Goal: Information Seeking & Learning: Learn about a topic

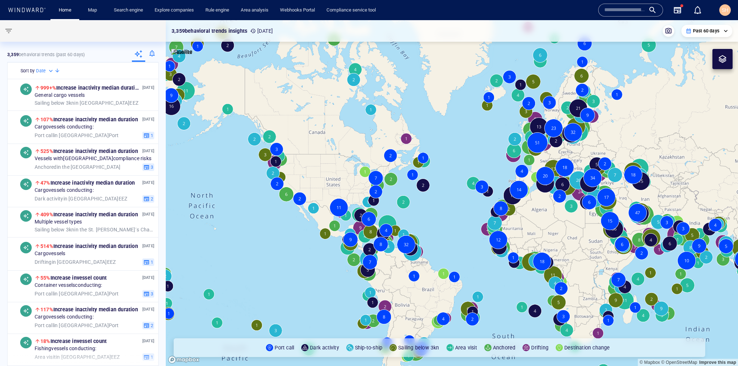
click at [630, 12] on input "text" at bounding box center [624, 10] width 41 height 11
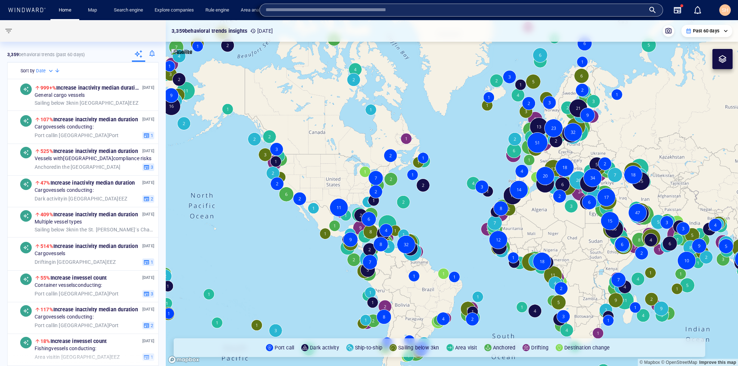
paste input "*******"
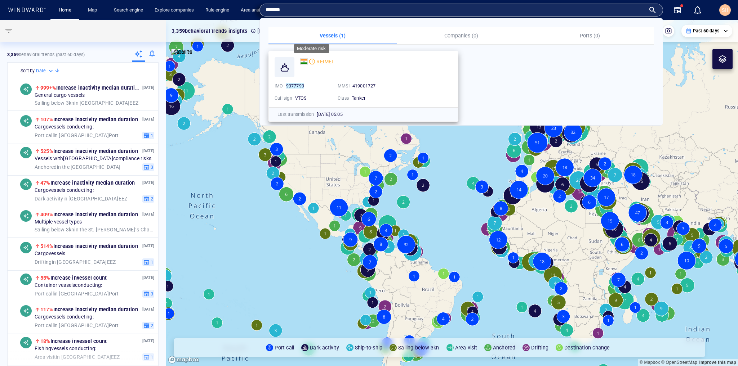
type input "*******"
click at [313, 63] on div at bounding box center [312, 62] width 6 height 6
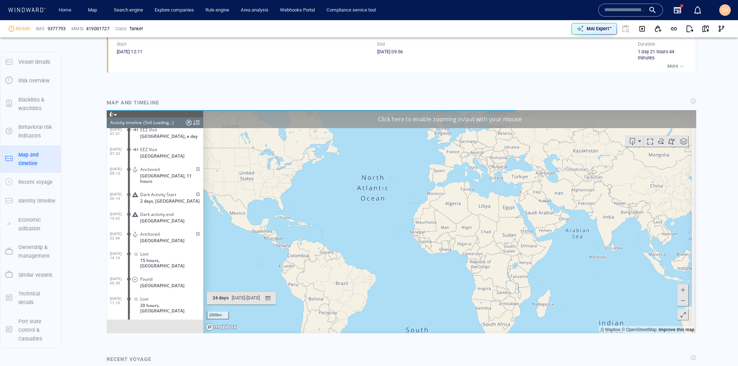
scroll to position [3026, 0]
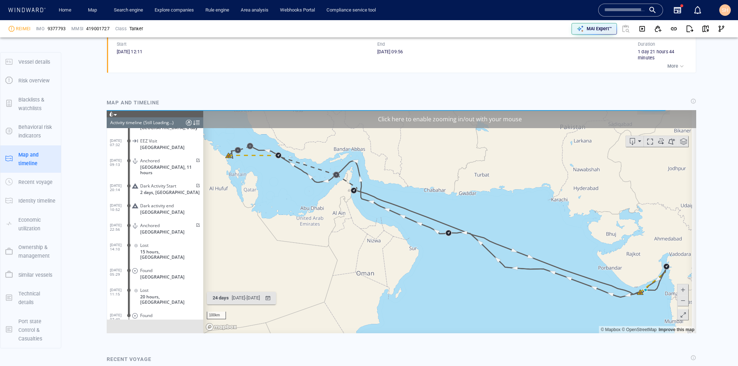
click at [451, 117] on div "Click here to enable zooming in/out with your mouse" at bounding box center [449, 119] width 493 height 18
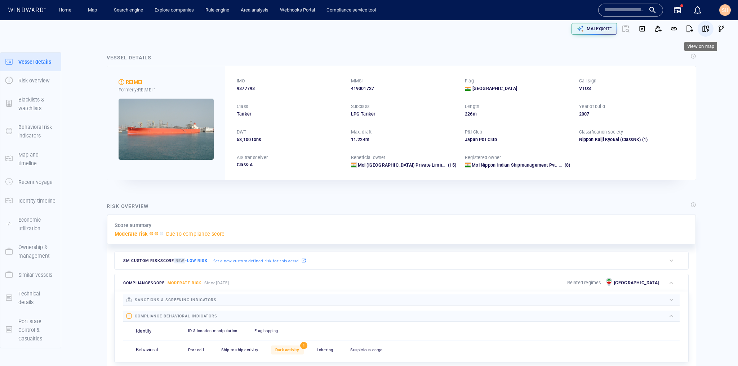
click at [706, 28] on button "button" at bounding box center [705, 29] width 16 height 16
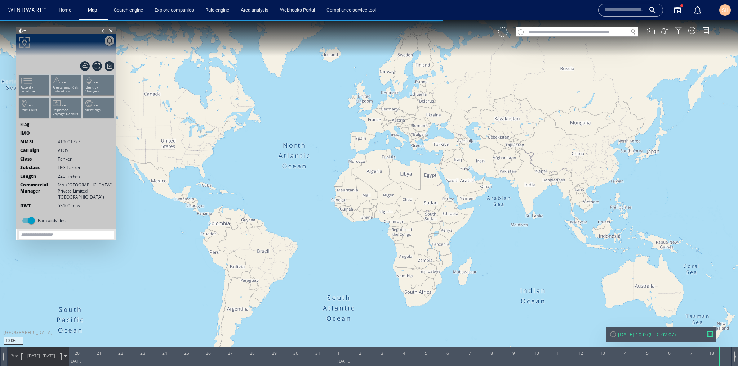
click at [62, 354] on div "30d [DATE] - [DATE]" at bounding box center [38, 356] width 61 height 18
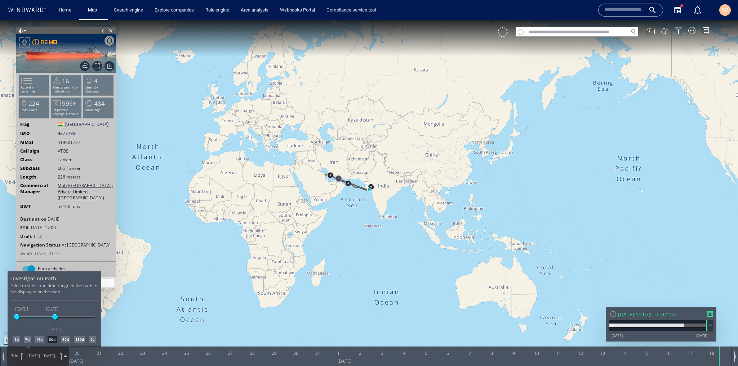
drag, startPoint x: 41, startPoint y: 317, endPoint x: 15, endPoint y: 325, distance: 26.8
click at [16, 325] on div "Investigation Path Slide to select the time range of the path to be displayed o…" at bounding box center [55, 309] width 94 height 75
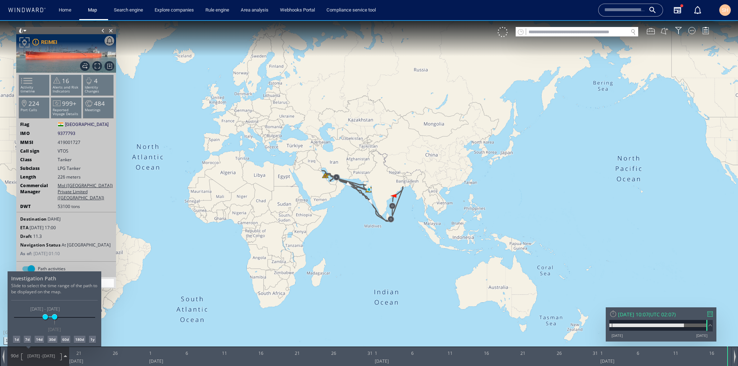
click at [709, 309] on div at bounding box center [369, 193] width 738 height 346
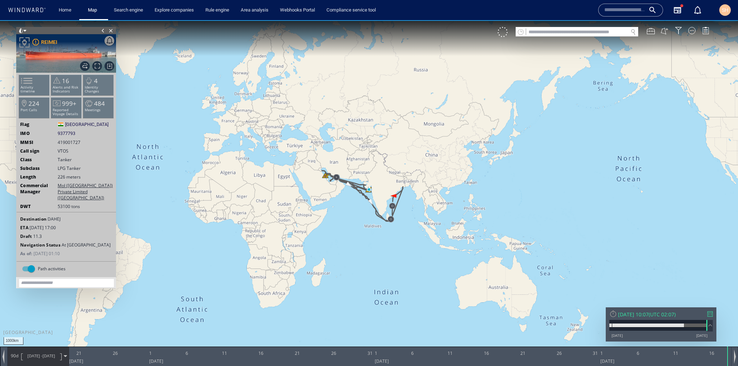
click at [710, 312] on div at bounding box center [709, 314] width 5 height 5
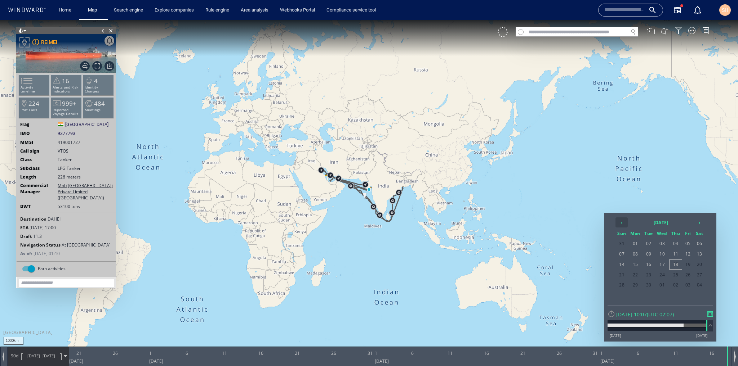
click at [620, 221] on th "‹" at bounding box center [621, 223] width 12 height 10
click at [626, 285] on span "22" at bounding box center [622, 285] width 12 height 9
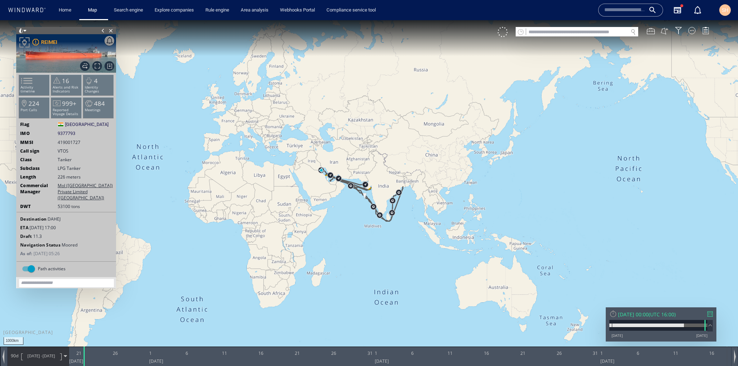
click at [48, 361] on span "[DATE] - [DATE]" at bounding box center [41, 356] width 36 height 18
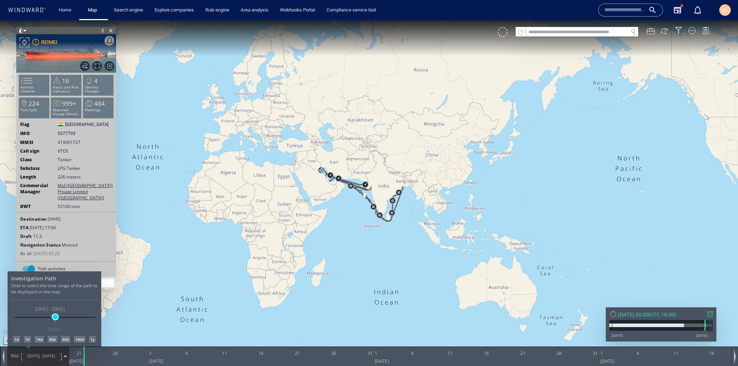
drag, startPoint x: 63, startPoint y: 317, endPoint x: 55, endPoint y: 319, distance: 8.9
click at [55, 319] on span at bounding box center [55, 316] width 5 height 5
click at [28, 340] on div "7d" at bounding box center [27, 339] width 7 height 7
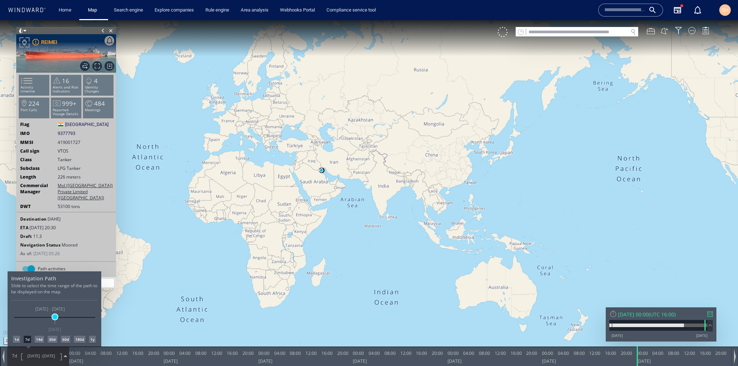
drag, startPoint x: 50, startPoint y: 318, endPoint x: 54, endPoint y: 319, distance: 5.0
click at [54, 319] on span at bounding box center [54, 316] width 5 height 5
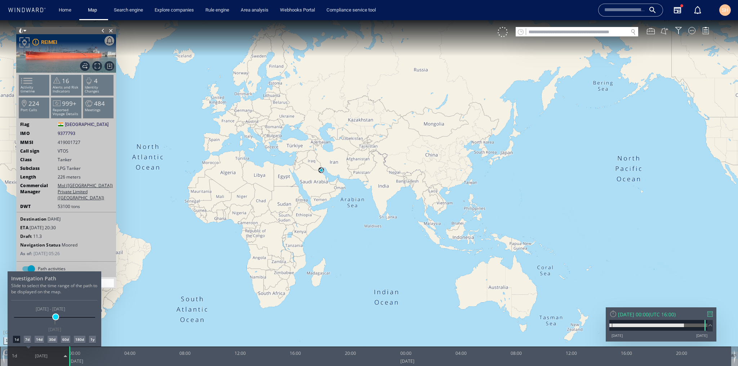
click at [55, 317] on span at bounding box center [55, 316] width 5 height 5
click at [350, 213] on div at bounding box center [369, 193] width 738 height 346
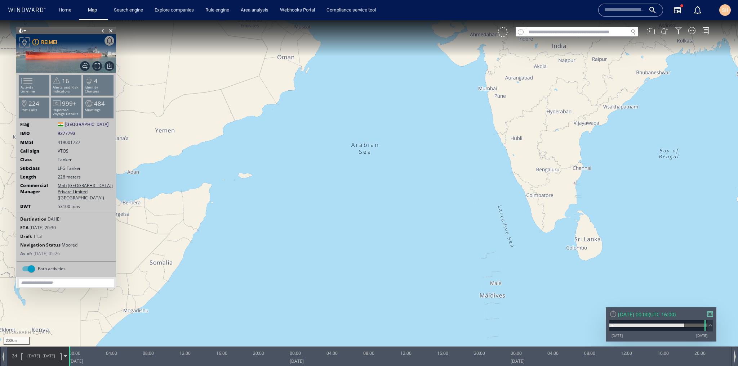
drag, startPoint x: 284, startPoint y: 132, endPoint x: 331, endPoint y: 356, distance: 228.7
click at [331, 20] on div "200km © Mapbox © OpenStreetMap Improve this map 0 0 00:00 [DATE] 04:00 08:00 12…" at bounding box center [369, 20] width 738 height 0
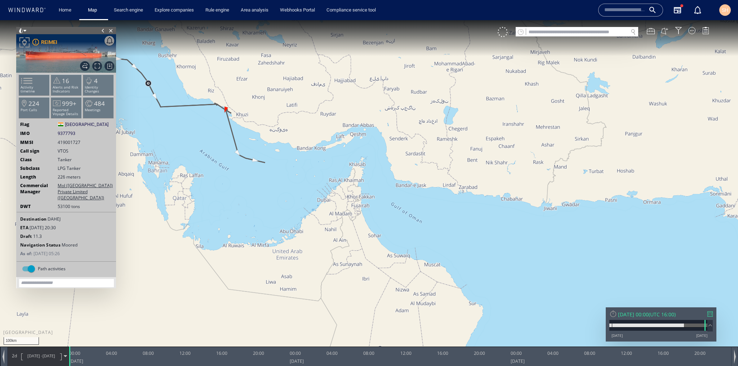
drag, startPoint x: 273, startPoint y: 190, endPoint x: 296, endPoint y: 260, distance: 73.6
click at [296, 260] on canvas "Map" at bounding box center [369, 189] width 738 height 339
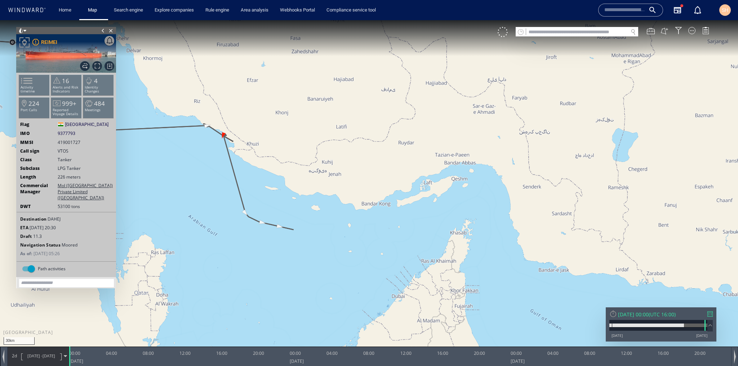
drag, startPoint x: 229, startPoint y: 204, endPoint x: 236, endPoint y: 267, distance: 63.0
click at [236, 267] on canvas "Map" at bounding box center [369, 189] width 738 height 339
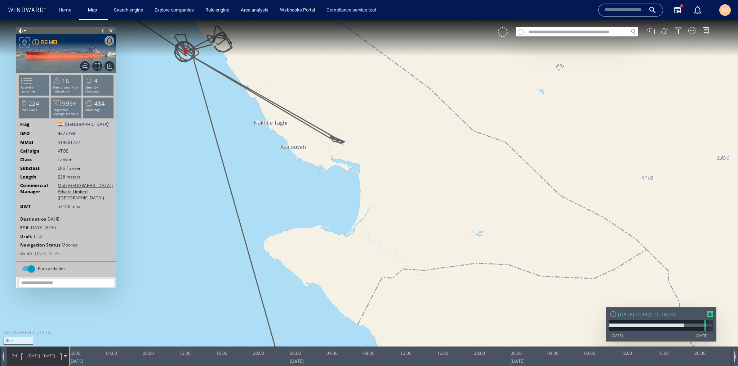
drag, startPoint x: 208, startPoint y: 139, endPoint x: 220, endPoint y: 292, distance: 153.5
click at [220, 292] on canvas "Map" at bounding box center [369, 189] width 738 height 339
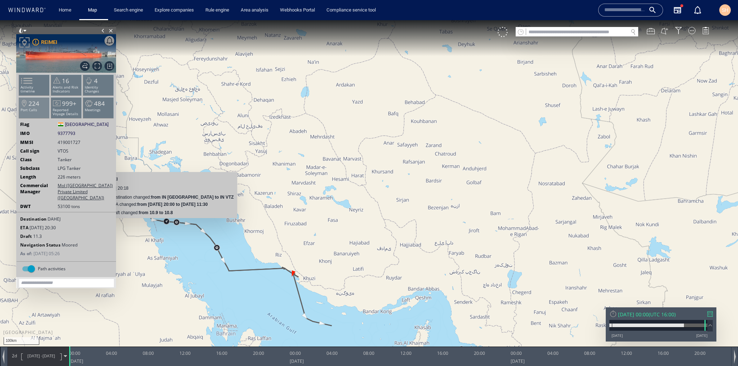
click at [24, 109] on p "Port Calls" at bounding box center [34, 110] width 31 height 4
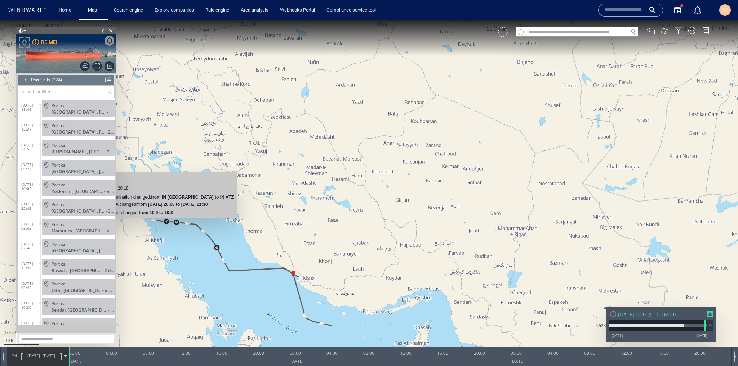
scroll to position [4210, 0]
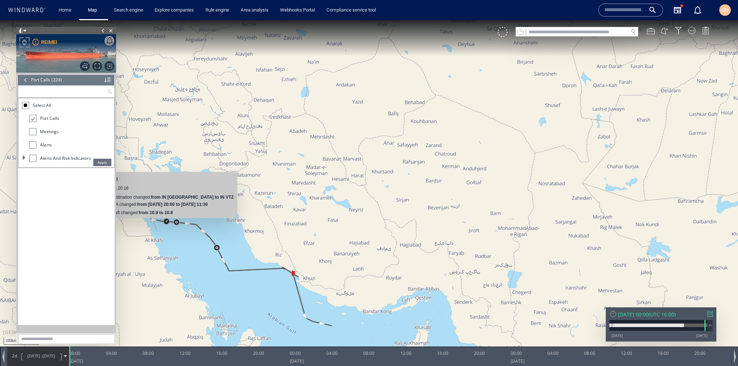
click at [62, 91] on input "text" at bounding box center [62, 92] width 89 height 12
click at [79, 224] on div "[DATE] 15:49 [GEOGRAPHIC_DATA] [GEOGRAPHIC_DATA] , [GEOGRAPHIC_DATA] - a day [D…" at bounding box center [66, 246] width 96 height 157
click at [26, 81] on div at bounding box center [26, 80] width 8 height 11
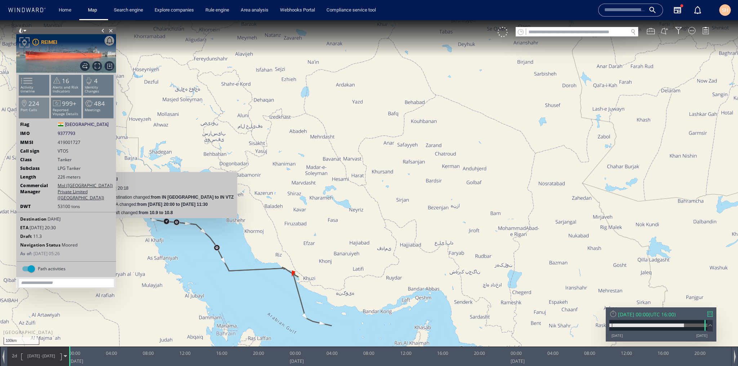
click at [46, 112] on p "Port Calls" at bounding box center [34, 110] width 31 height 4
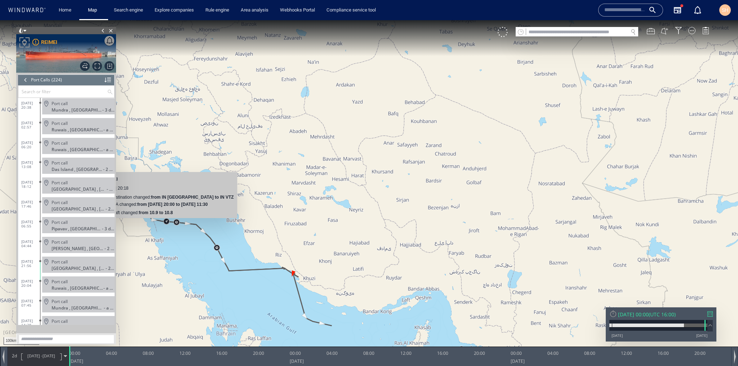
scroll to position [4210, 0]
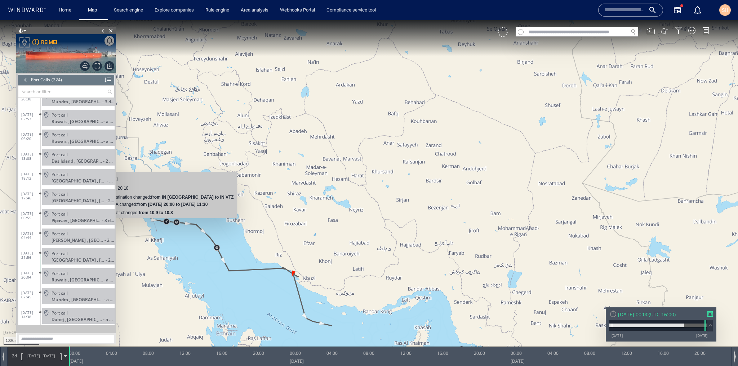
click at [79, 233] on div "Port call" at bounding box center [82, 233] width 60 height 5
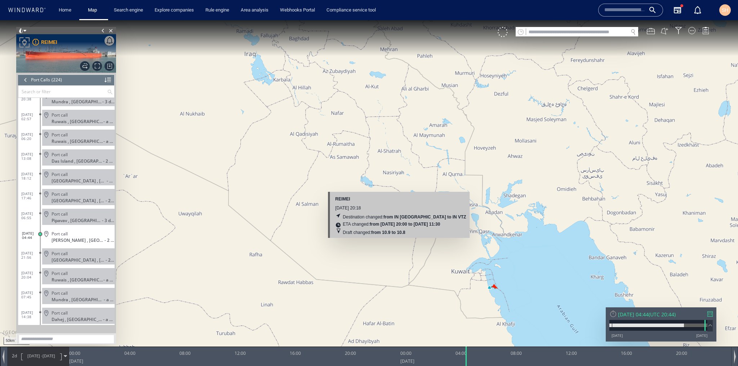
drag, startPoint x: 542, startPoint y: 328, endPoint x: 416, endPoint y: 273, distance: 137.1
click at [416, 273] on canvas "Map" at bounding box center [369, 189] width 738 height 339
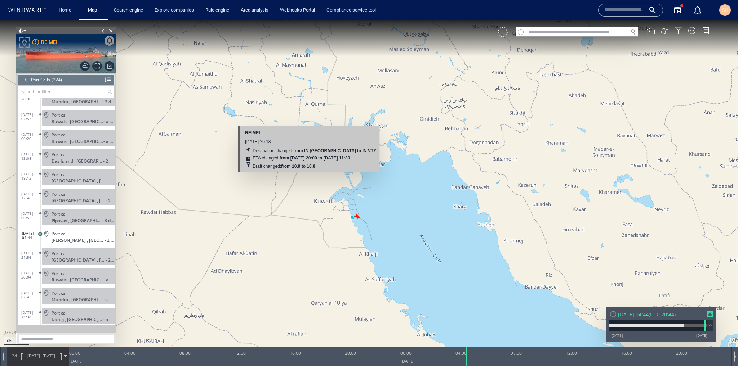
drag, startPoint x: 473, startPoint y: 306, endPoint x: 379, endPoint y: 239, distance: 115.9
click at [379, 239] on canvas "Map" at bounding box center [369, 189] width 738 height 339
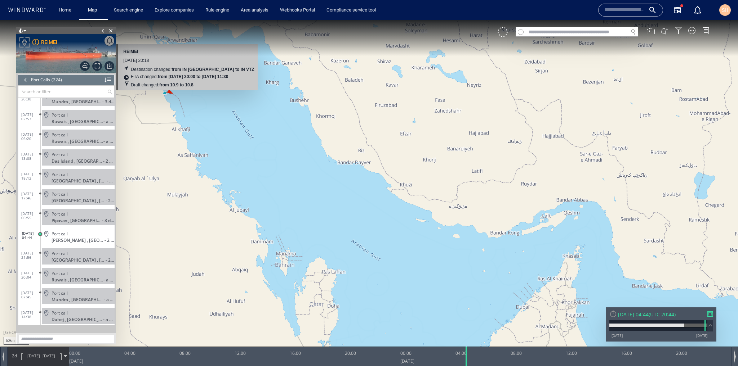
drag, startPoint x: 518, startPoint y: 308, endPoint x: 406, endPoint y: 229, distance: 136.9
click at [406, 229] on canvas "Map" at bounding box center [369, 189] width 738 height 339
